Goal: Transaction & Acquisition: Purchase product/service

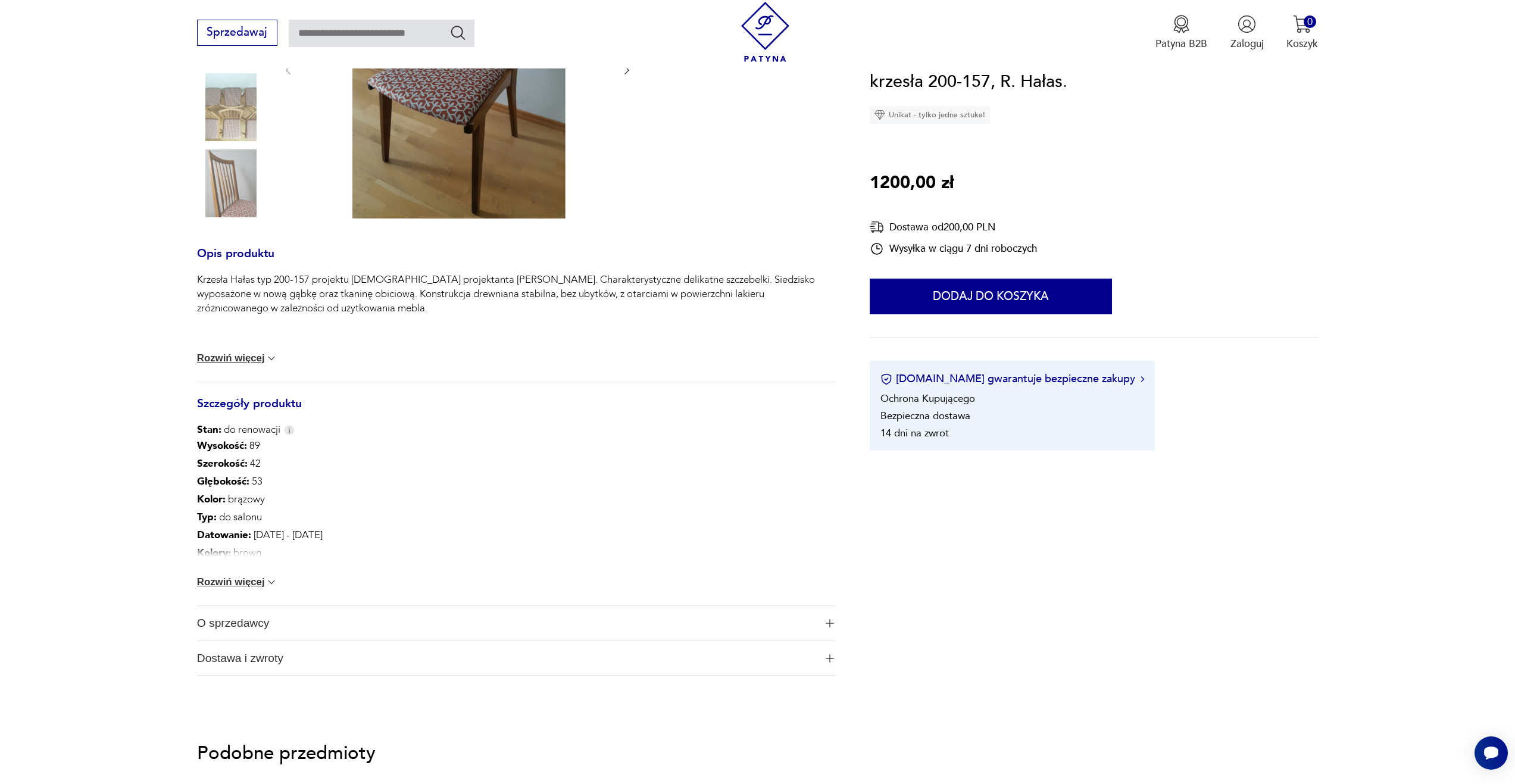
scroll to position [416, 0]
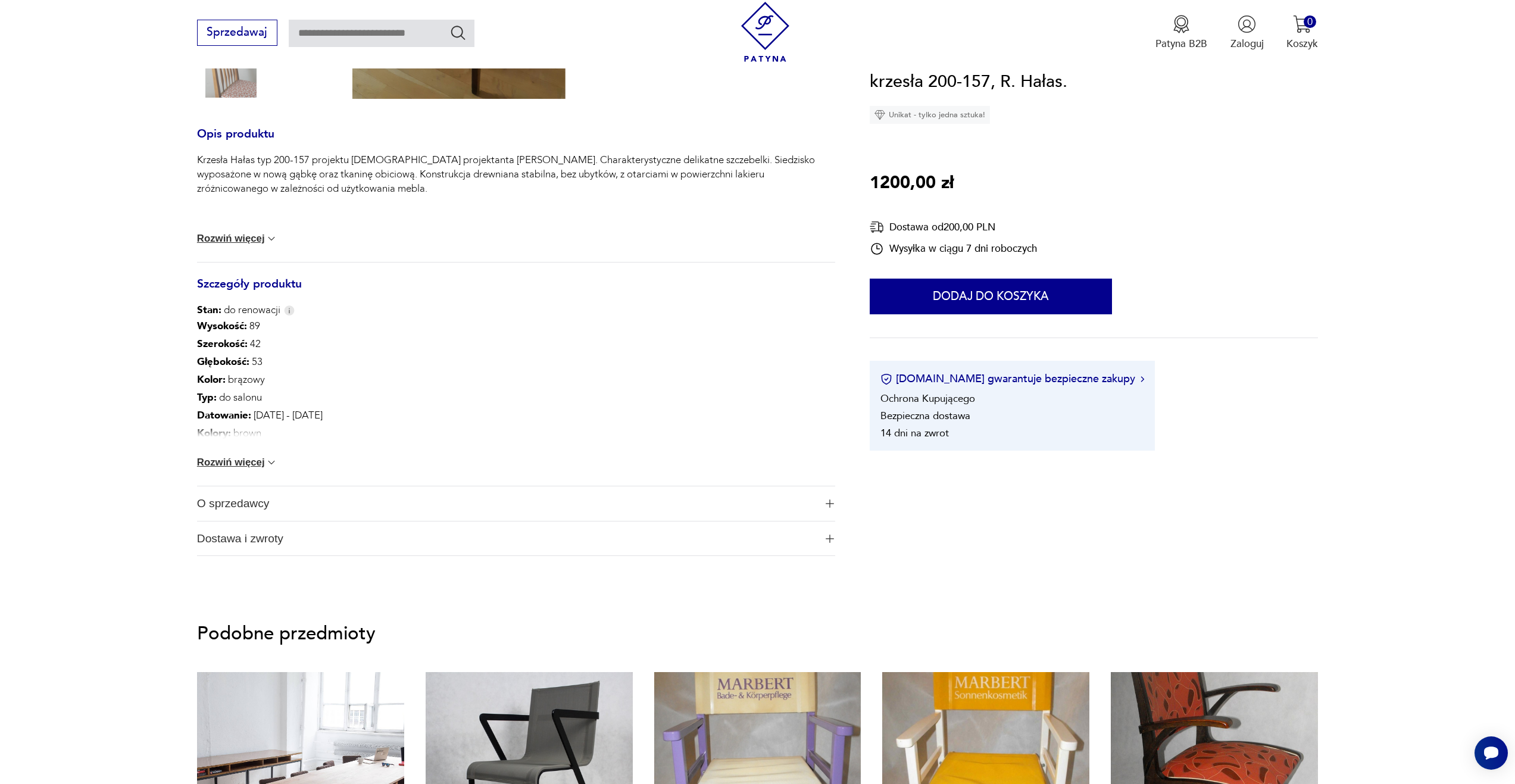
click at [202, 458] on button "Rozwiń więcej" at bounding box center [237, 462] width 81 height 12
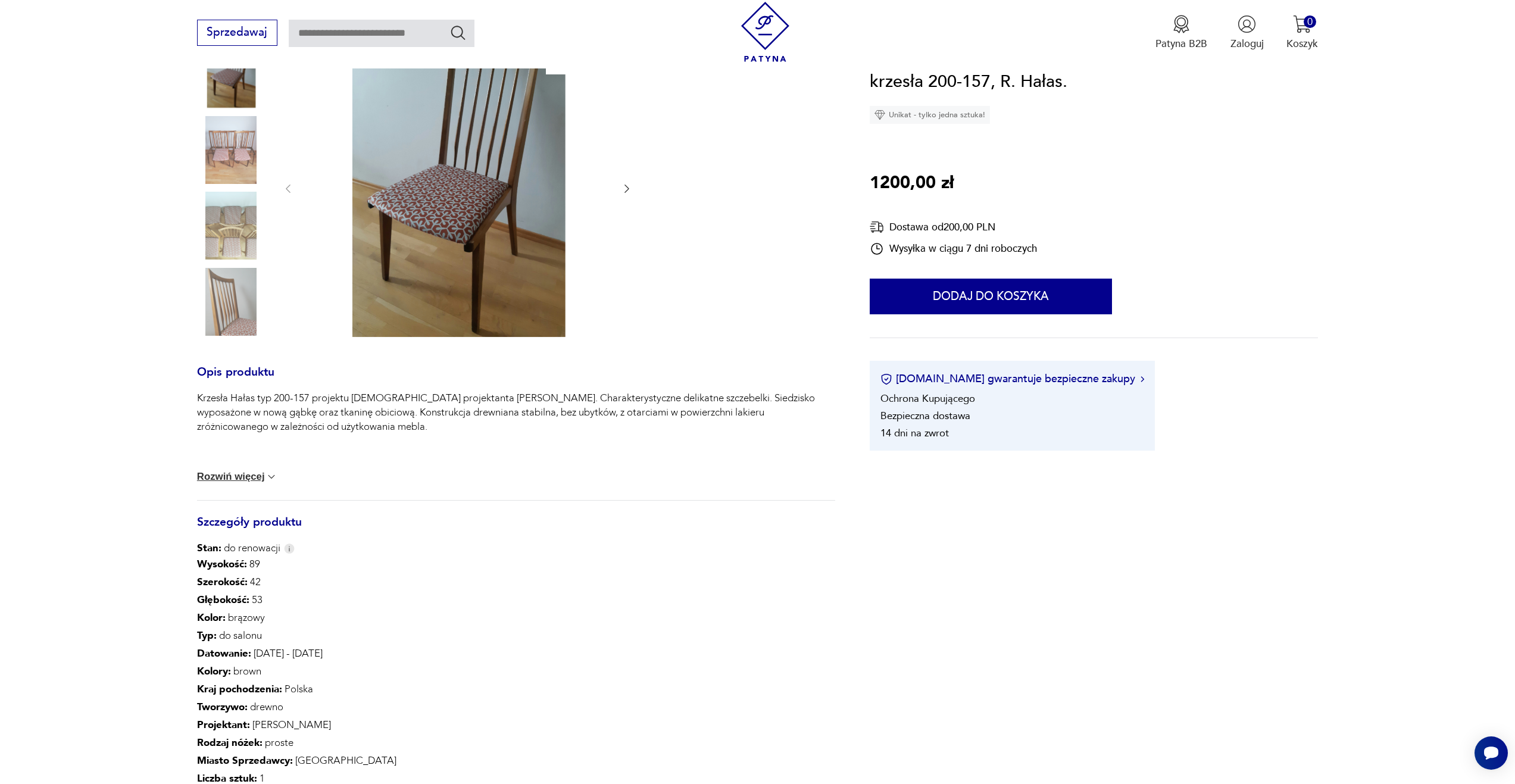
scroll to position [0, 0]
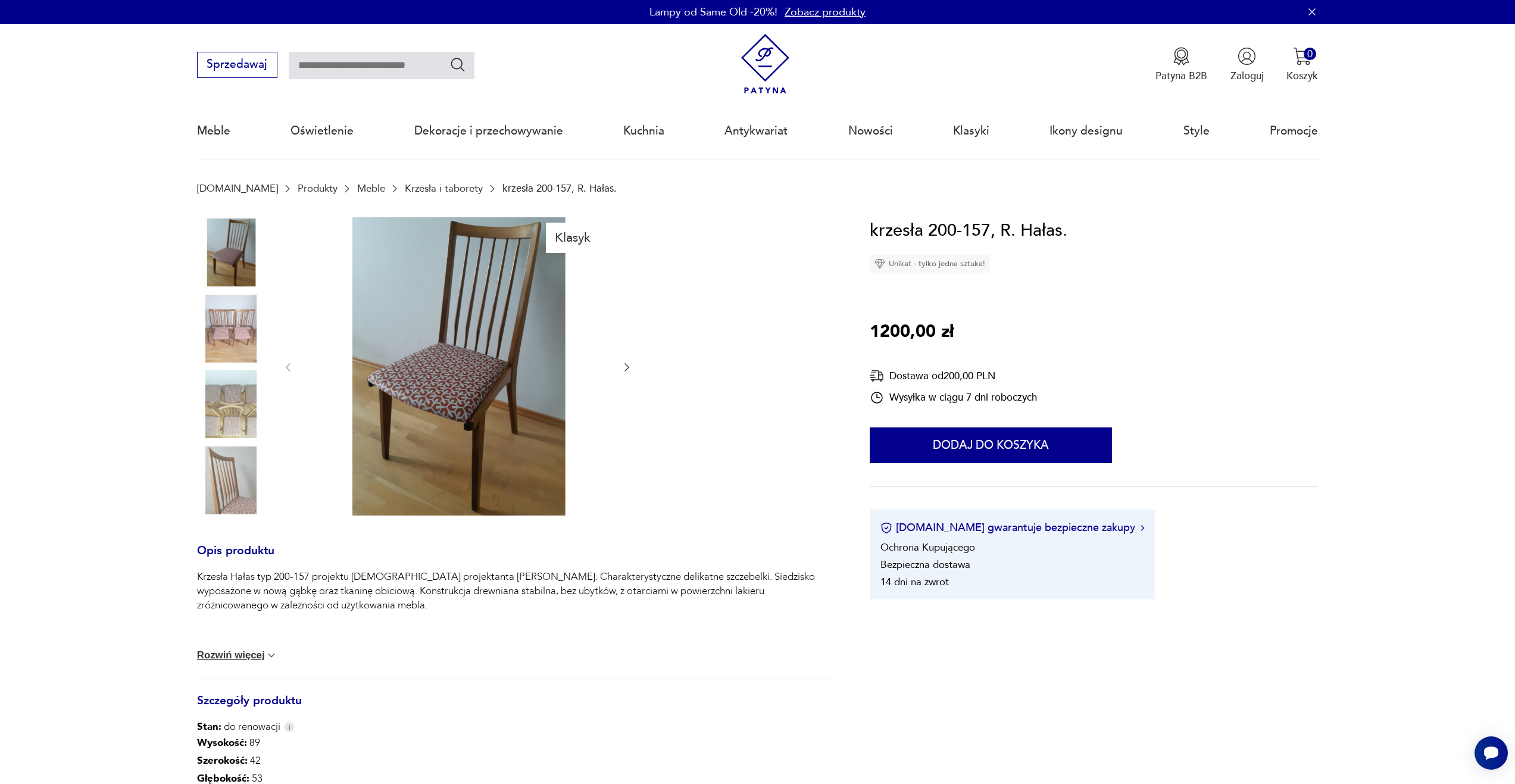
click at [483, 370] on img at bounding box center [457, 367] width 298 height 298
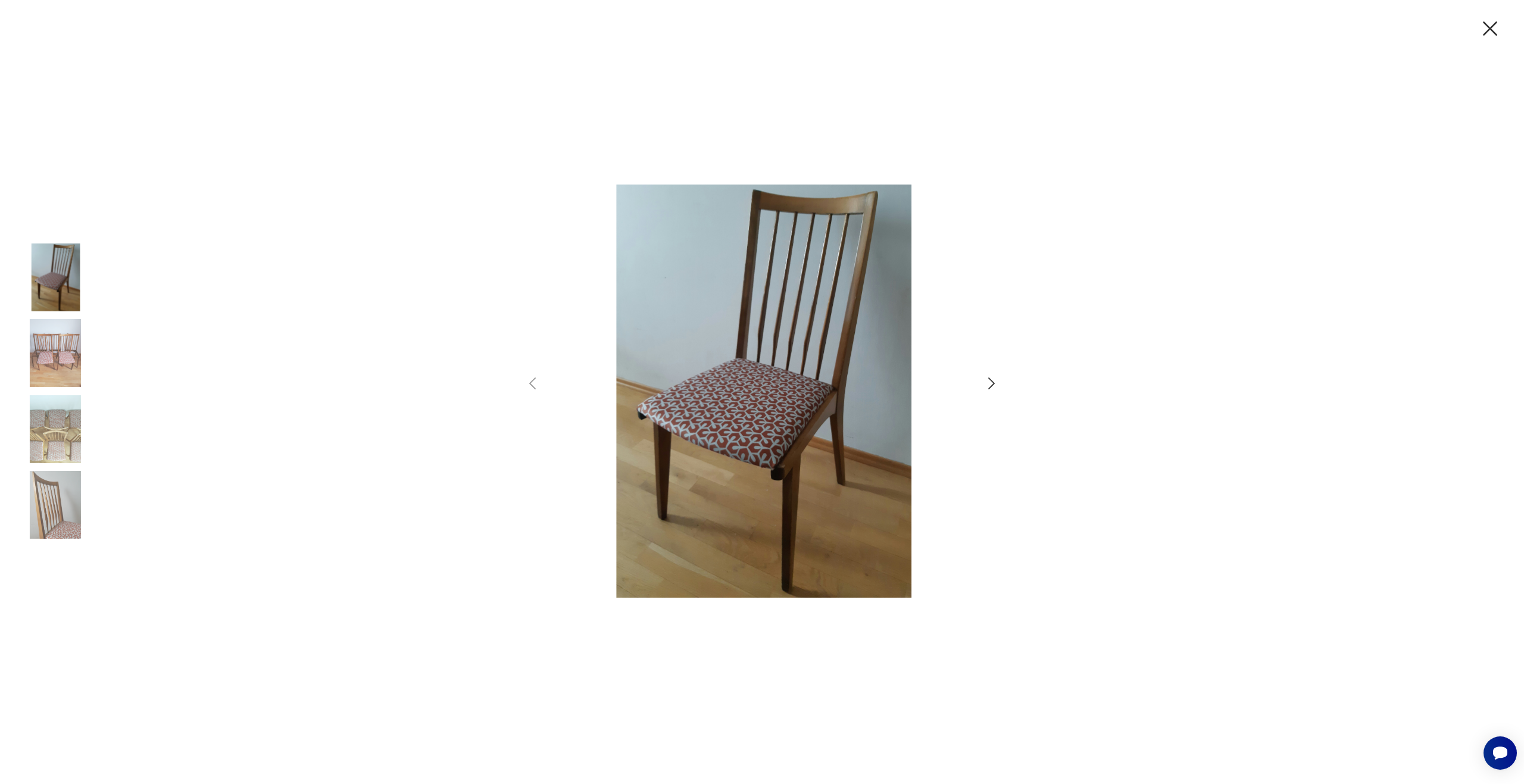
click at [993, 382] on icon "button" at bounding box center [992, 383] width 7 height 12
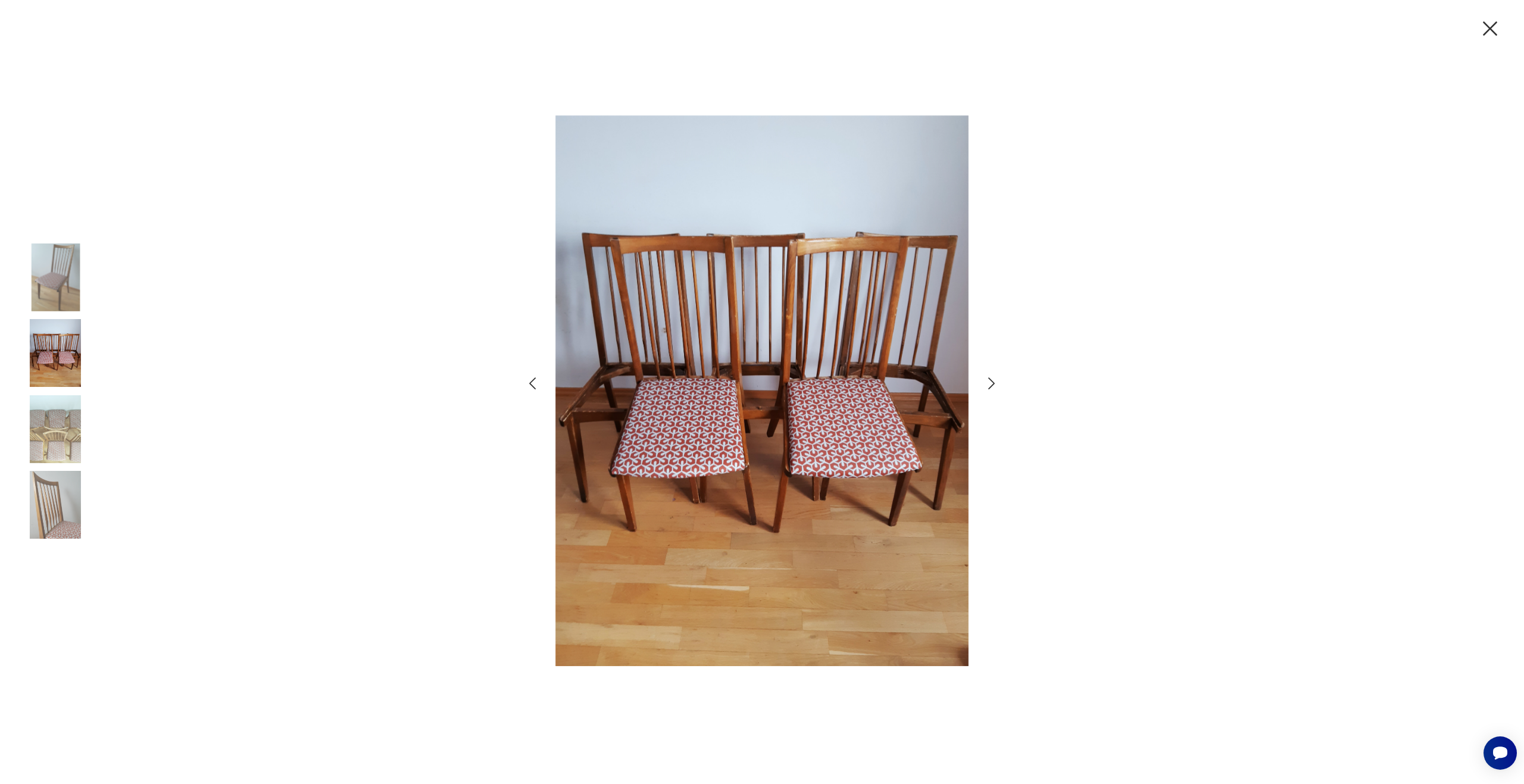
click at [993, 382] on icon "button" at bounding box center [992, 383] width 7 height 12
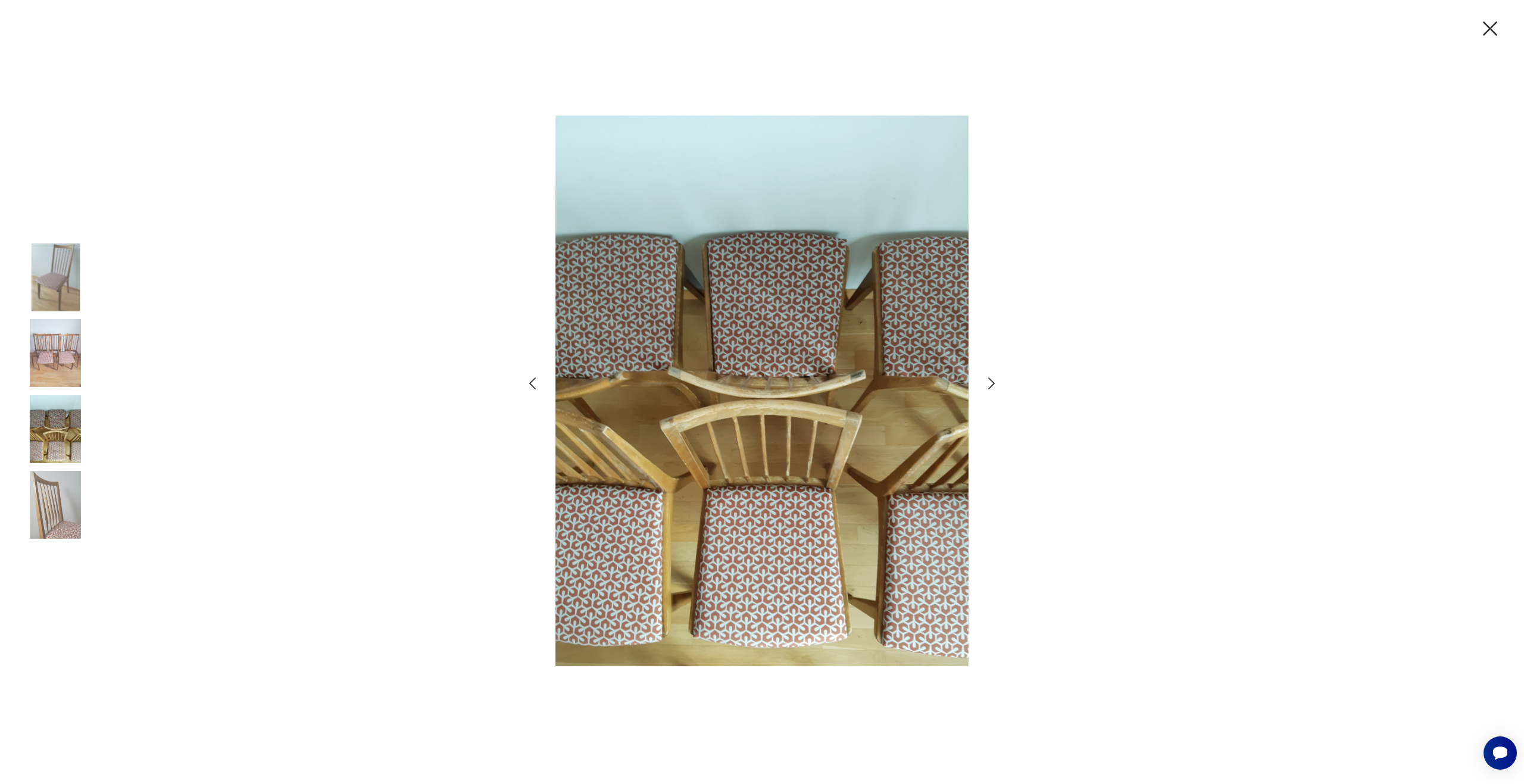
click at [993, 382] on icon "button" at bounding box center [992, 383] width 7 height 12
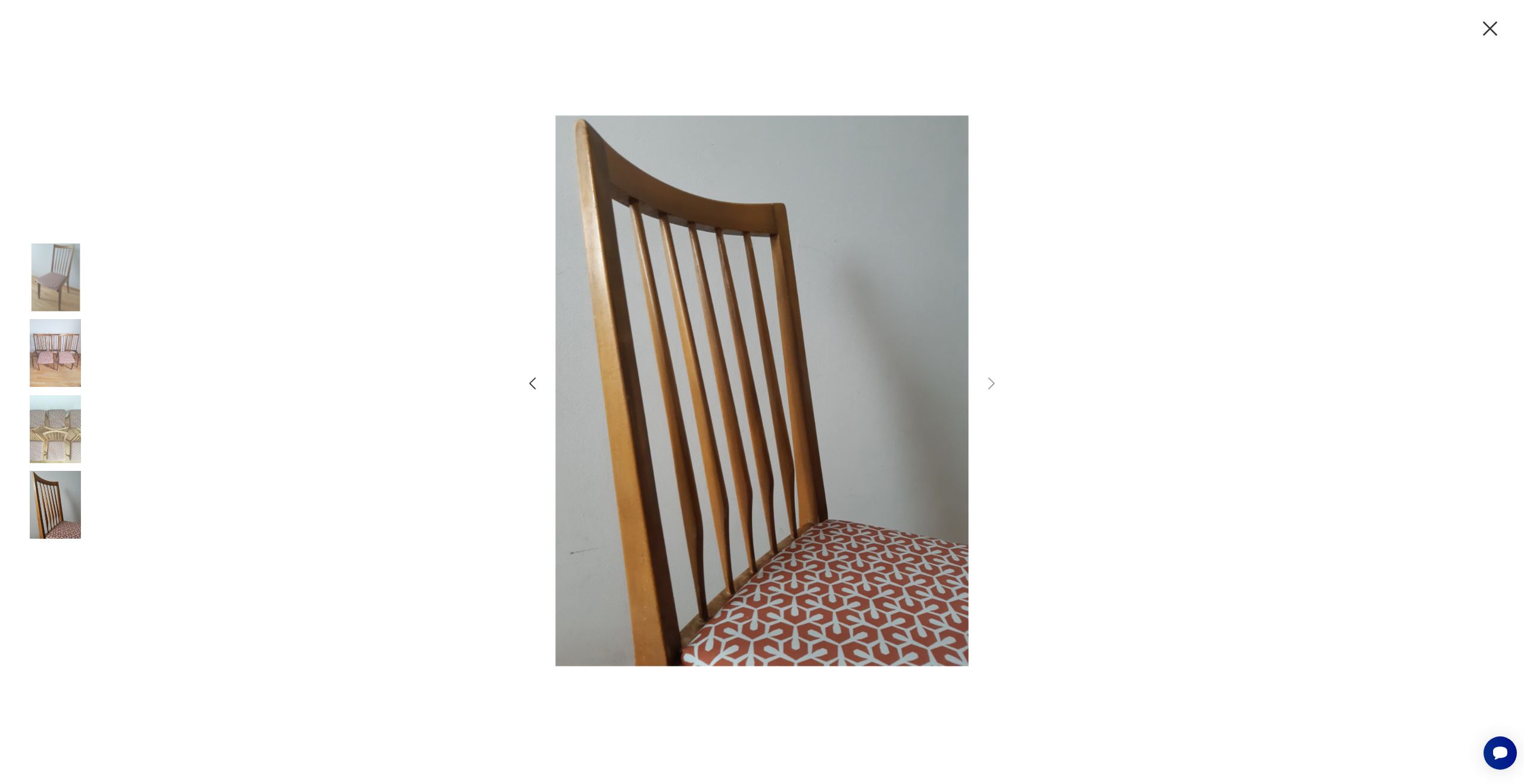
click at [1493, 22] on icon "button" at bounding box center [1490, 29] width 25 height 25
